Goal: Find specific page/section: Find specific page/section

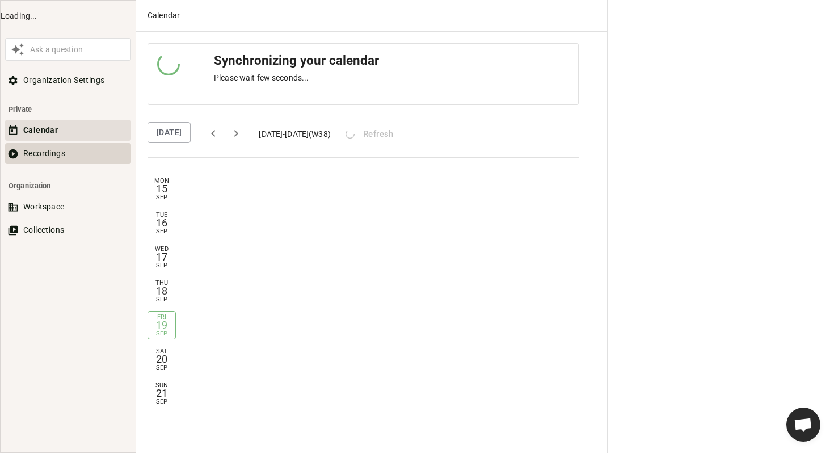
click at [58, 155] on button "Recordings" at bounding box center [68, 153] width 126 height 21
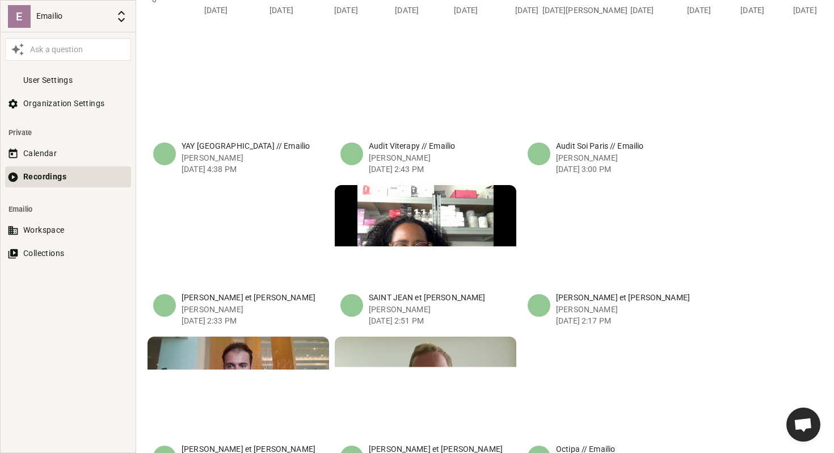
scroll to position [401, 0]
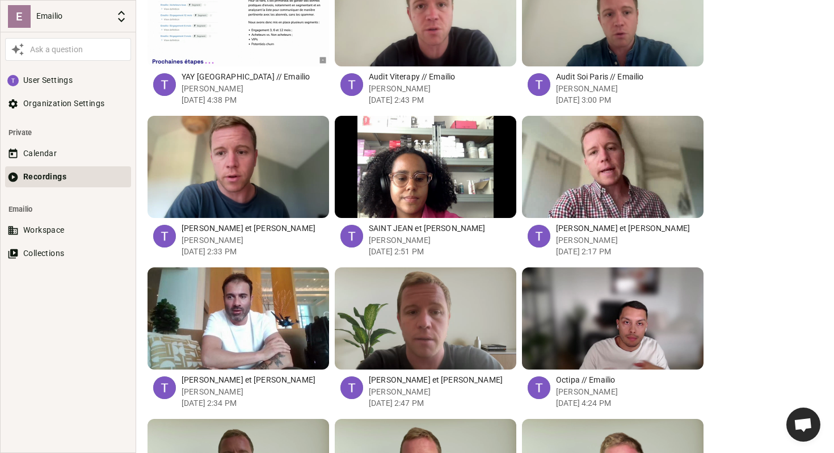
click at [460, 344] on div "button" at bounding box center [463, 318] width 11 height 102
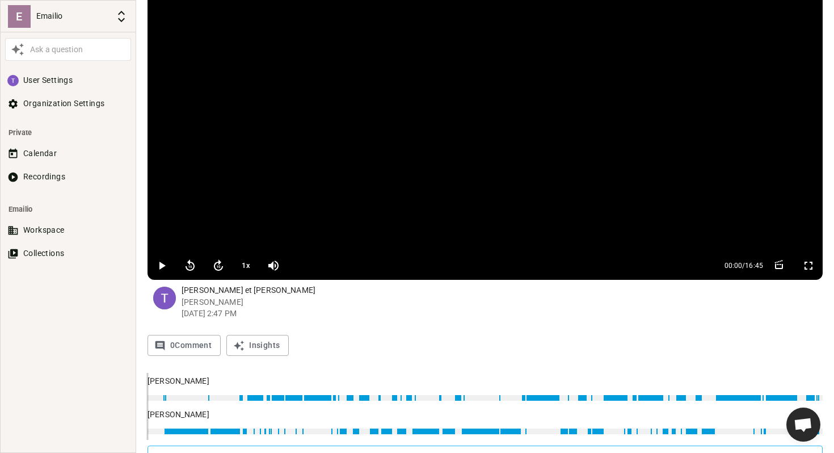
scroll to position [267, 0]
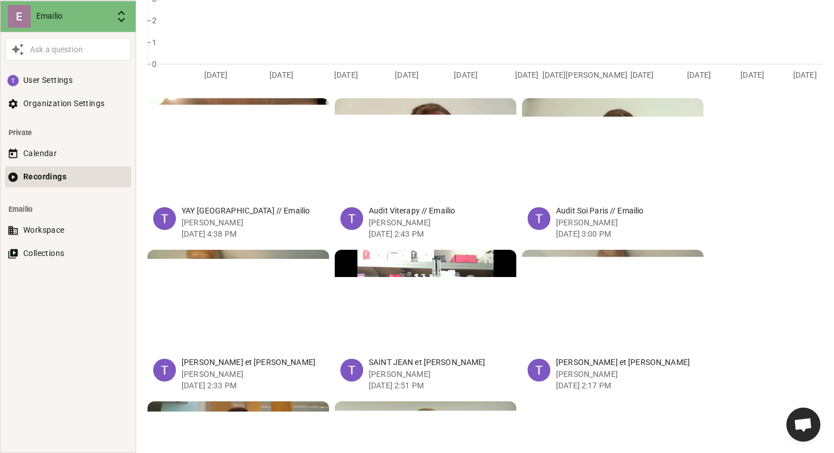
scroll to position [401, 0]
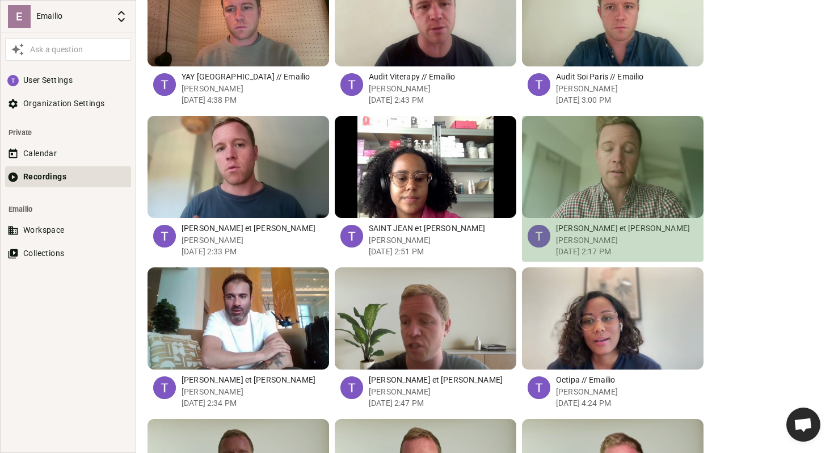
click at [598, 188] on div "button" at bounding box center [596, 167] width 11 height 102
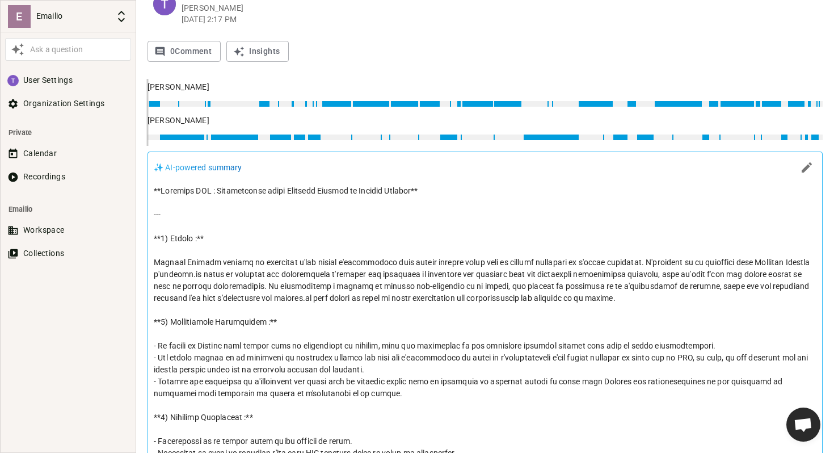
scroll to position [370, 0]
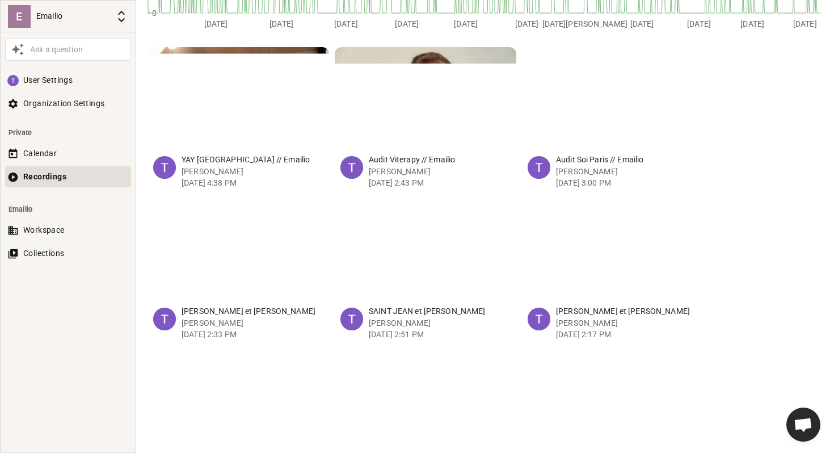
scroll to position [288, 0]
